Goal: Task Accomplishment & Management: Complete application form

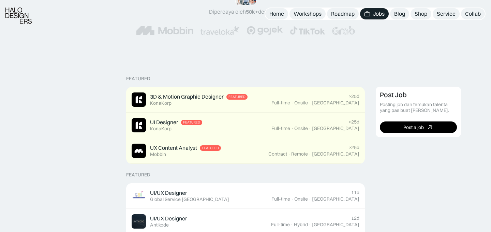
scroll to position [212, 0]
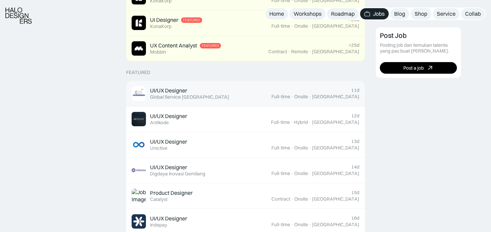
click at [186, 97] on div "Global Service [GEOGRAPHIC_DATA]" at bounding box center [189, 97] width 79 height 6
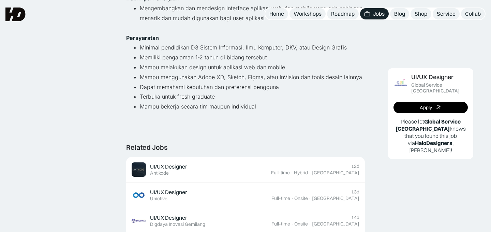
scroll to position [72, 0]
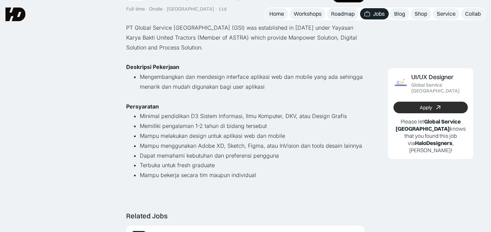
click at [426, 105] on div "Apply" at bounding box center [426, 108] width 12 height 6
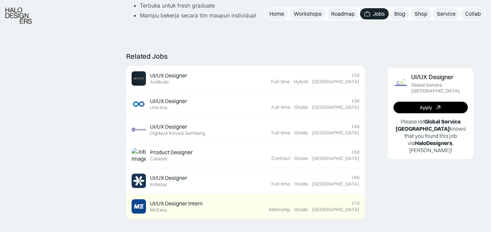
scroll to position [262, 0]
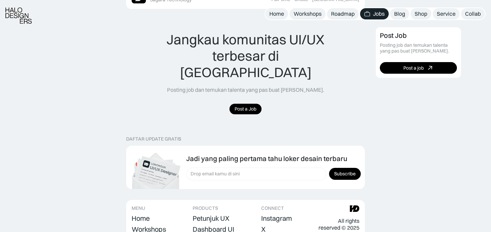
scroll to position [694, 0]
